Goal: Task Accomplishment & Management: Manage account settings

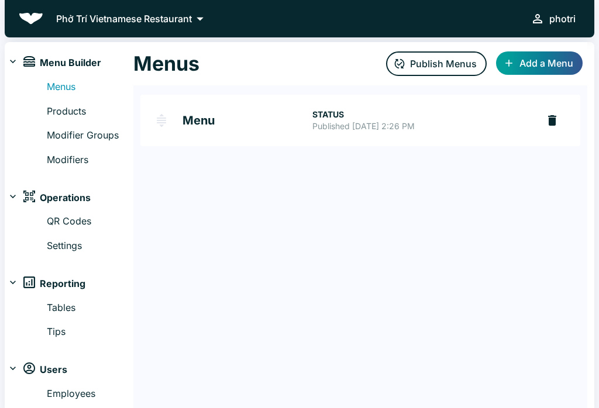
click at [75, 163] on link "Modifiers" at bounding box center [90, 160] width 87 height 15
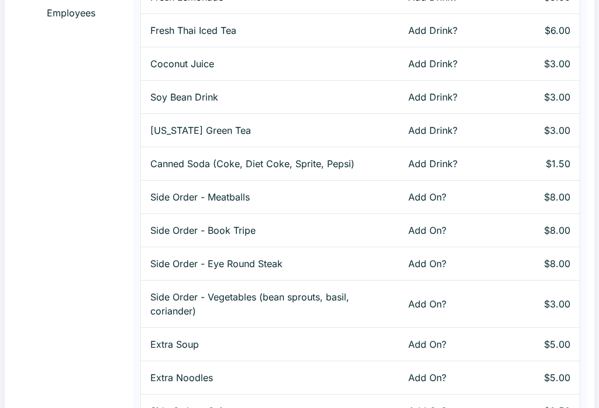
scroll to position [433, 0]
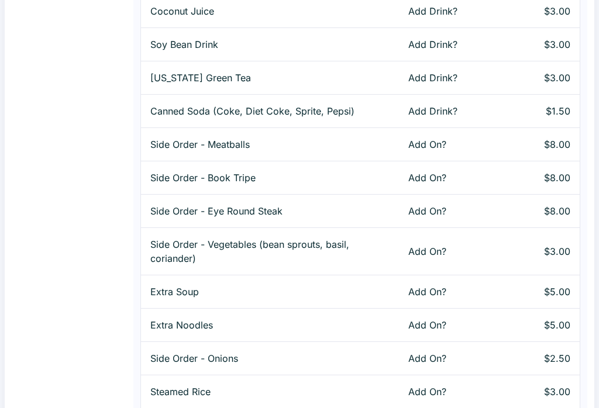
click at [554, 320] on p "$5.00" at bounding box center [554, 326] width 30 height 14
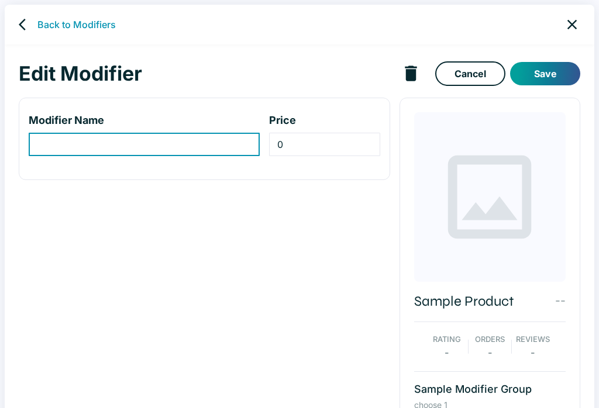
type input "Extra Noodles"
type input "5"
click at [587, 19] on div "Back to Modifiers" at bounding box center [299, 25] width 589 height 40
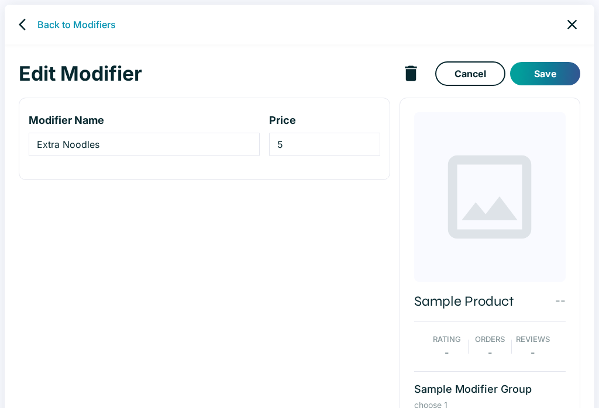
click at [579, 20] on icon "close" at bounding box center [571, 24] width 16 height 16
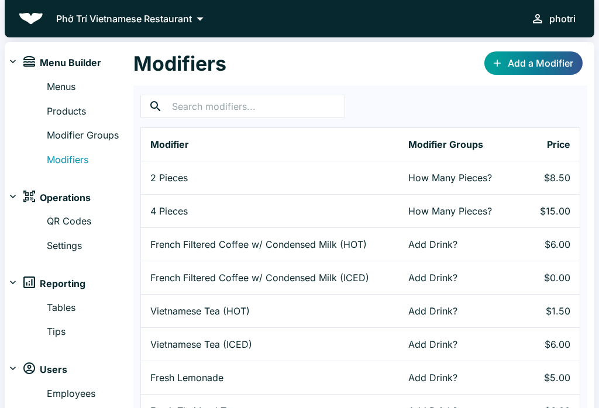
click at [567, 54] on link "Add a Modifier" at bounding box center [533, 62] width 98 height 23
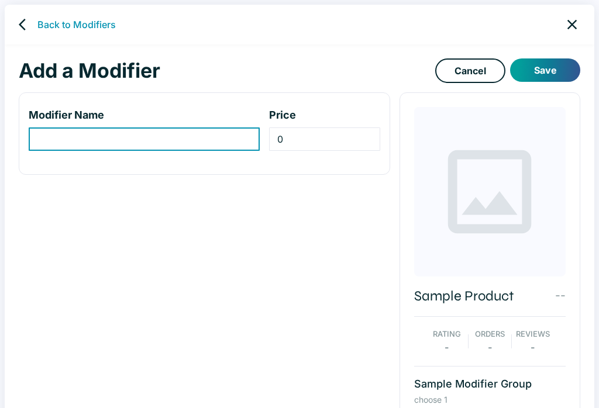
click at [582, 12] on div "Back to Modifiers" at bounding box center [299, 25] width 589 height 40
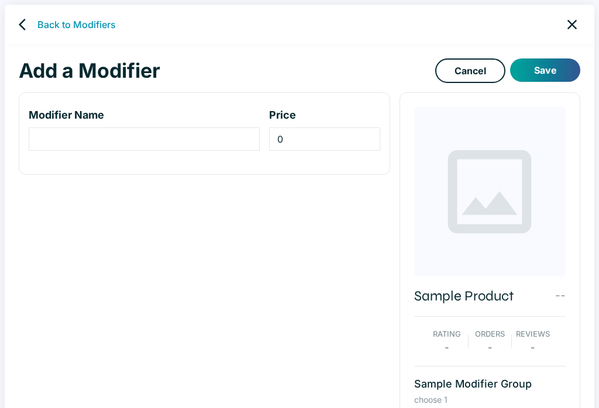
click at [580, 15] on link "close" at bounding box center [572, 25] width 26 height 26
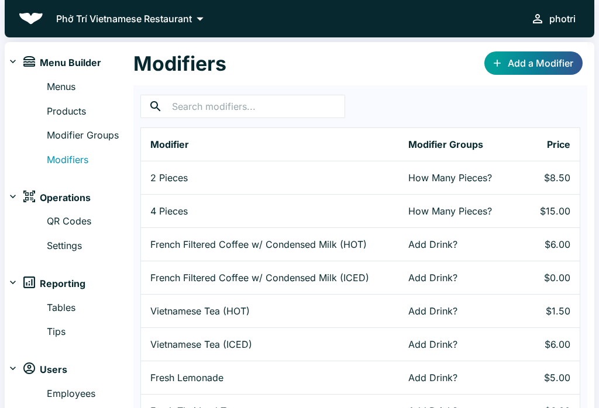
click at [112, 124] on div "Menus Products Modifier Groups Modifiers" at bounding box center [69, 121] width 129 height 92
click at [123, 135] on link "Modifier Groups" at bounding box center [90, 135] width 87 height 15
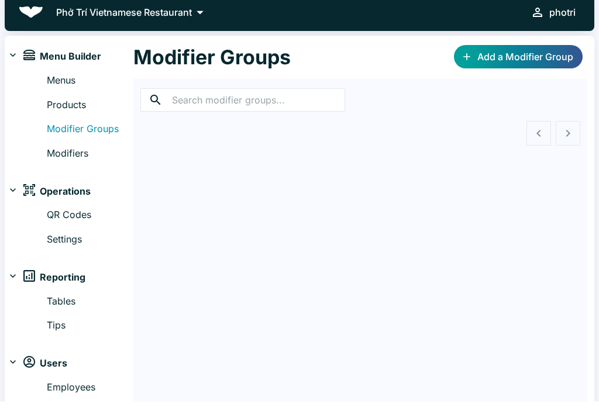
scroll to position [6, 0]
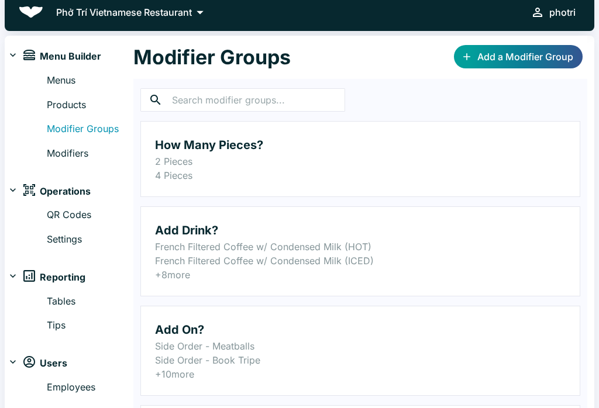
click at [573, 60] on link "Add a Modifier Group" at bounding box center [518, 56] width 129 height 23
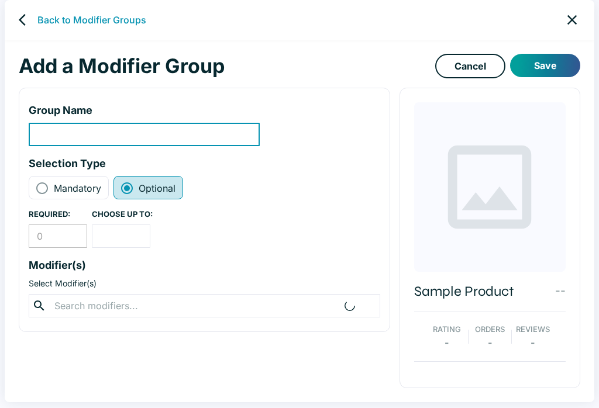
scroll to position [5, 0]
click at [33, 16] on link "back" at bounding box center [25, 19] width 23 height 23
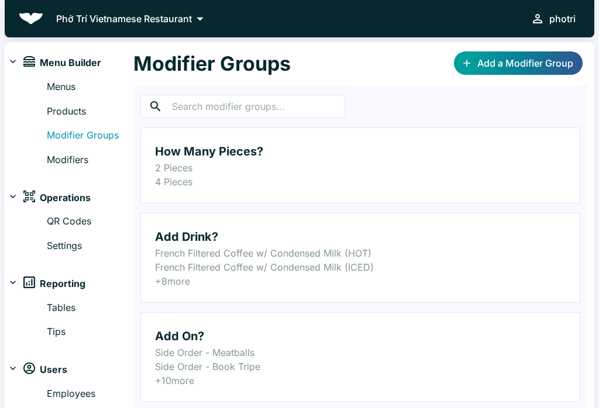
click at [81, 108] on link "Products" at bounding box center [90, 111] width 87 height 15
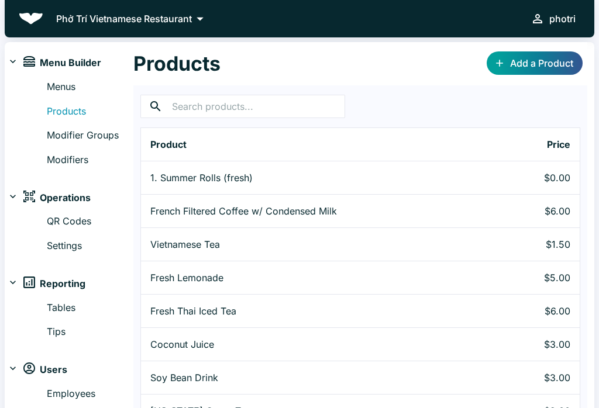
click at [577, 179] on td "$0.00" at bounding box center [547, 177] width 66 height 33
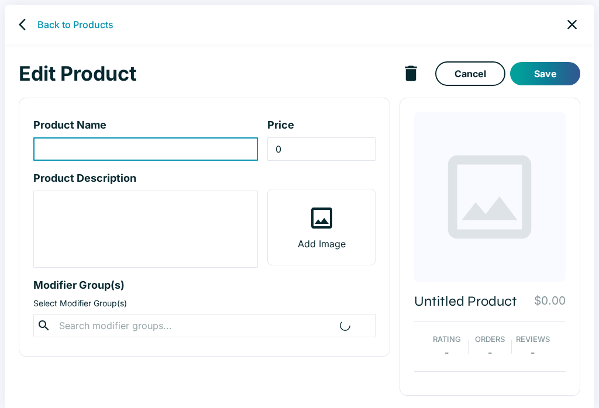
type input "1. Summer Rolls (fresh)"
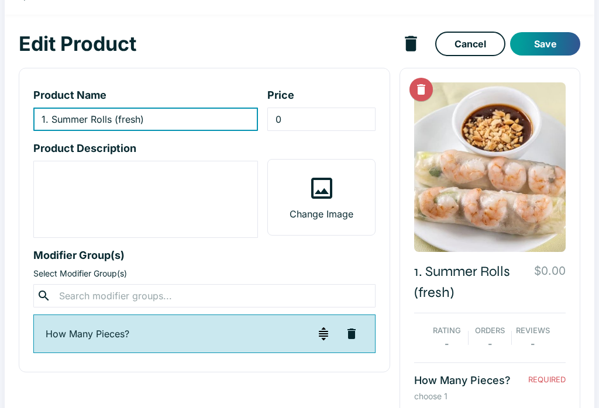
scroll to position [14, 0]
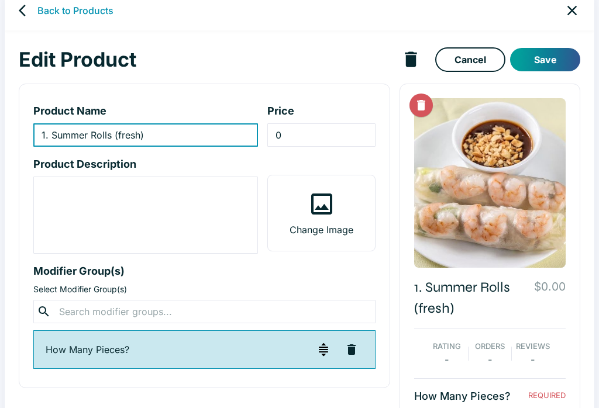
click at [580, 8] on link "close" at bounding box center [572, 11] width 26 height 26
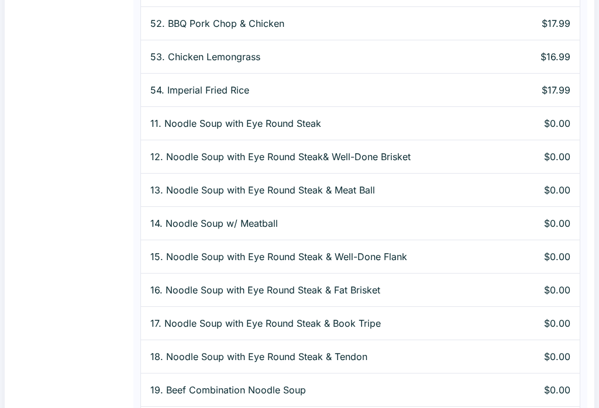
scroll to position [1355, 0]
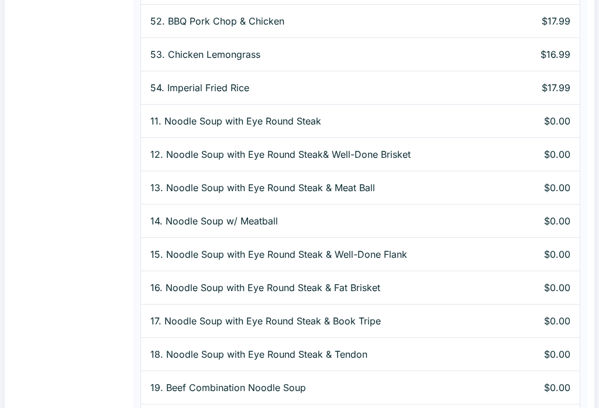
click at [386, 150] on p "12. Noodle Soup with Eye Round Steak& Well-Done Brisket" at bounding box center [327, 155] width 354 height 14
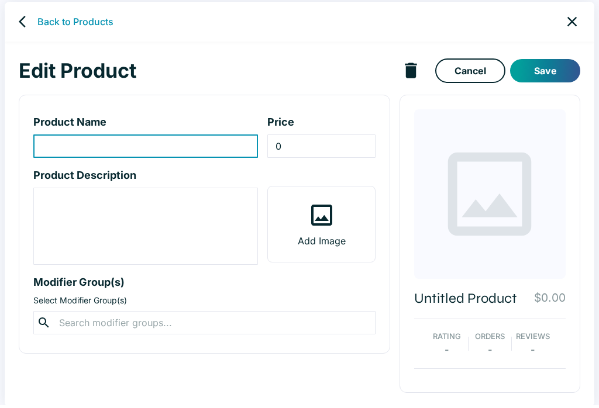
scroll to position [4, 0]
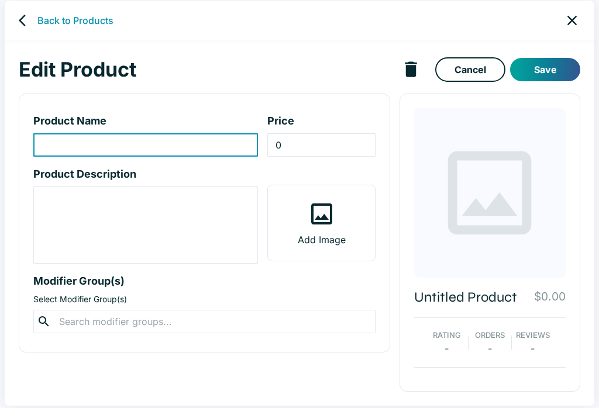
type input "12. Noodle Soup with Eye Round Steak& Well-Done Brisket"
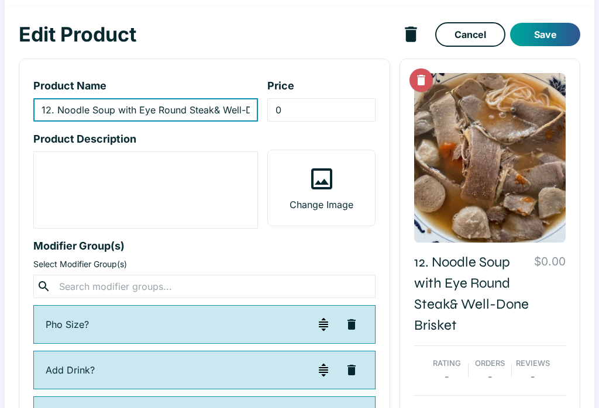
scroll to position [0, 0]
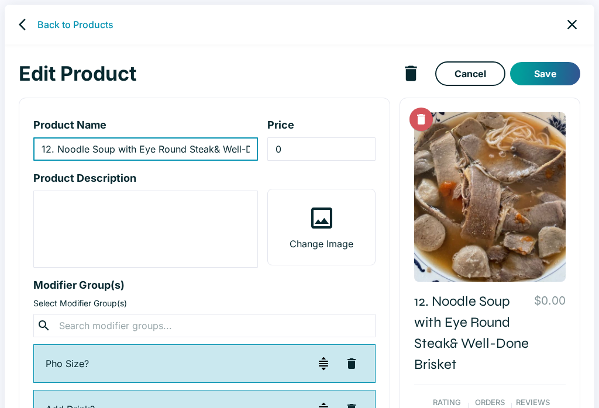
click at [580, 19] on link "close" at bounding box center [572, 25] width 26 height 26
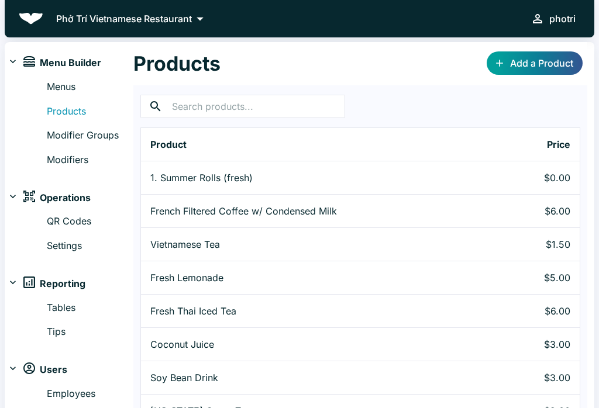
click at [67, 80] on link "Menus" at bounding box center [90, 86] width 87 height 15
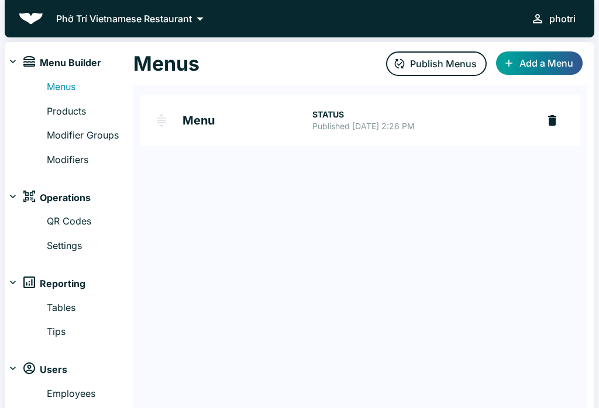
click at [212, 117] on h2 "Menu" at bounding box center [247, 121] width 130 height 12
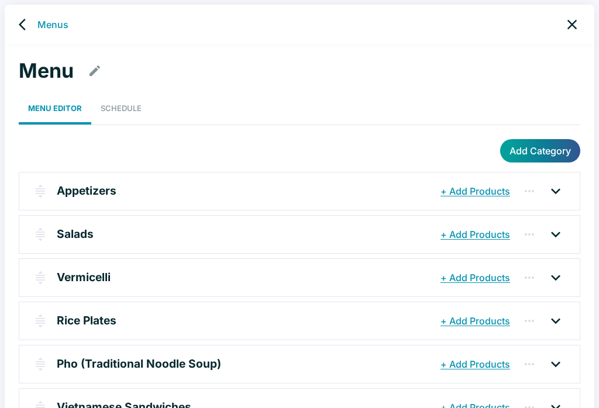
click at [140, 104] on link "Schedule" at bounding box center [121, 108] width 60 height 32
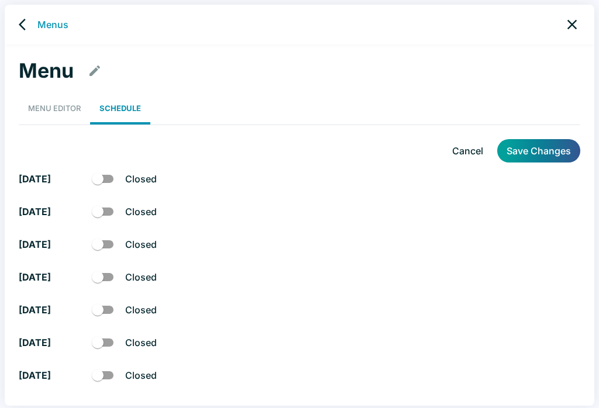
checkbox input "true"
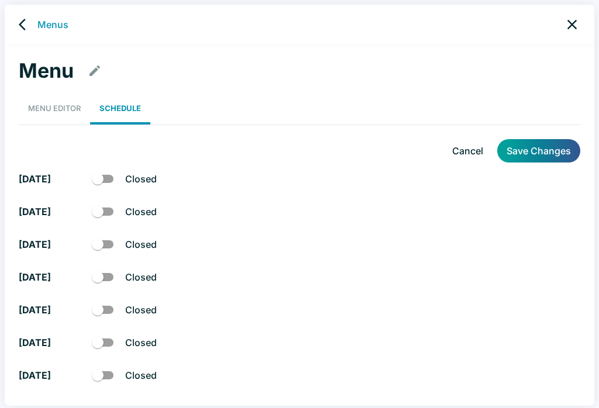
checkbox input "true"
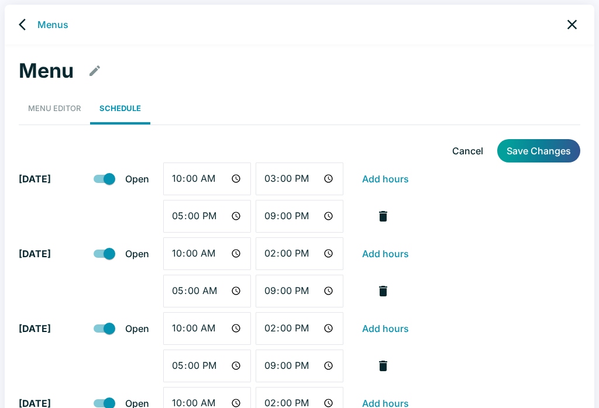
click at [294, 172] on input "15:00" at bounding box center [299, 178] width 88 height 33
type input "14:00"
click at [561, 151] on button "Save Changes" at bounding box center [538, 150] width 83 height 23
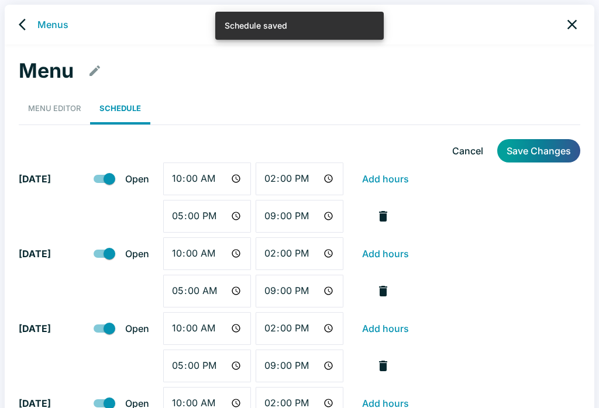
click at [65, 103] on link "Menu Editor" at bounding box center [54, 108] width 71 height 32
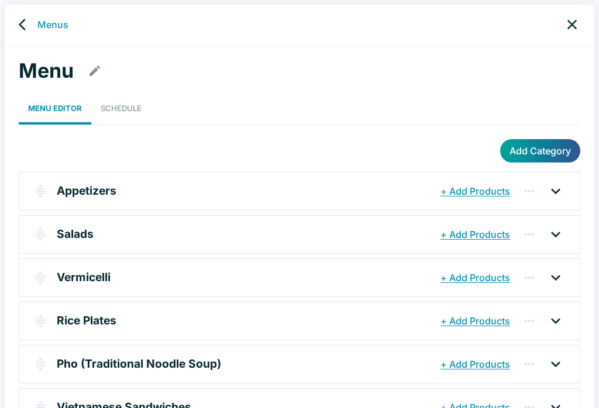
click at [503, 199] on button "+ Add Products" at bounding box center [474, 191] width 75 height 21
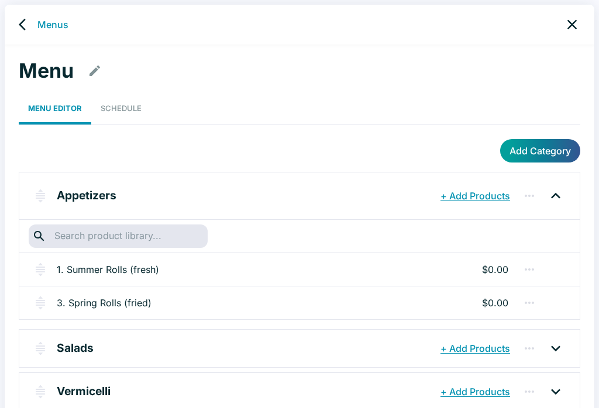
click at [40, 22] on link "Menus" at bounding box center [52, 25] width 31 height 14
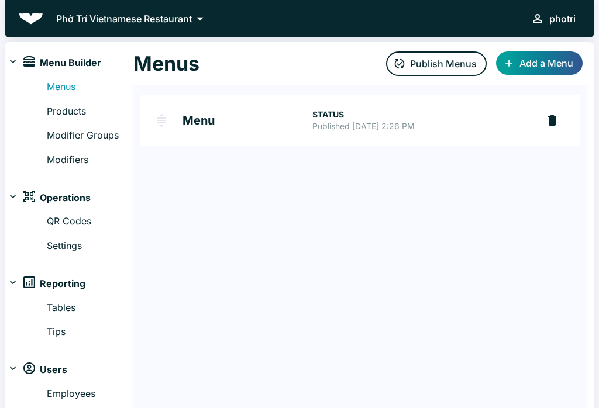
click at [444, 59] on button "Publish Menus" at bounding box center [436, 63] width 101 height 25
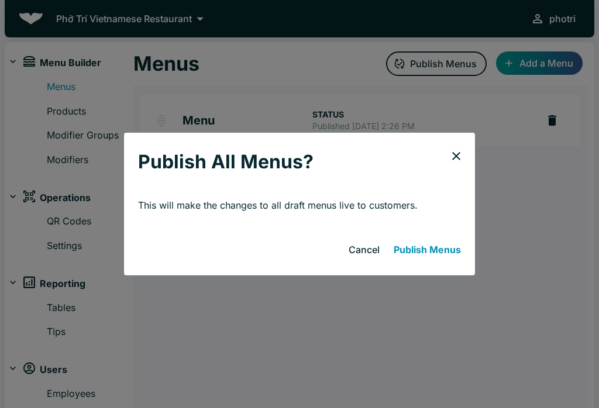
click at [452, 254] on button "Publish Menus" at bounding box center [427, 249] width 77 height 23
